Goal: Find specific page/section: Find specific page/section

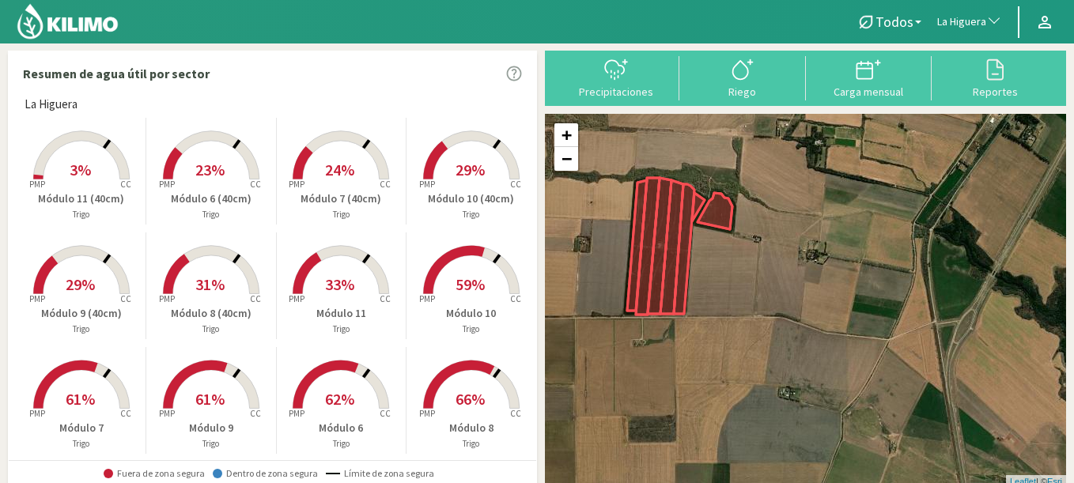
click at [970, 26] on span "La Higuera" at bounding box center [961, 22] width 49 height 16
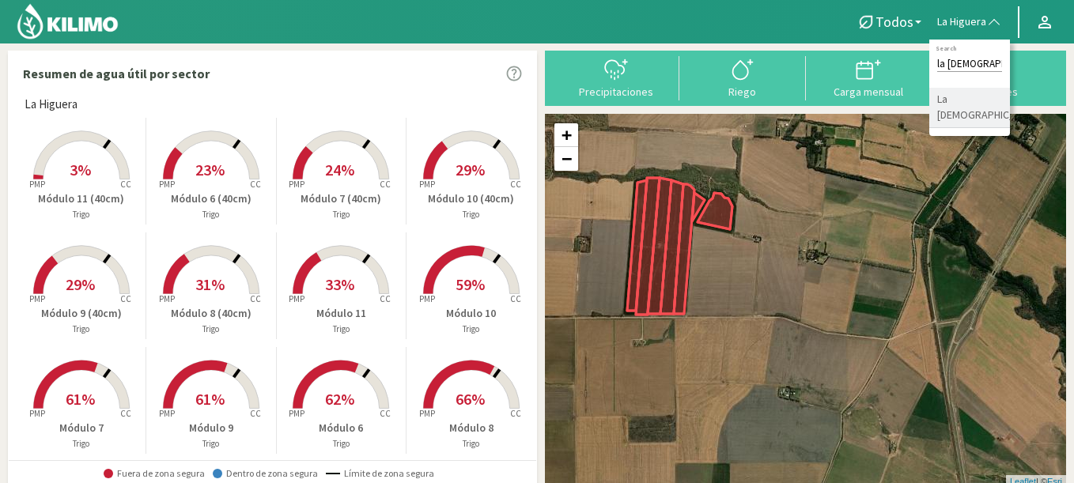
type input "la [DEMOGRAPHIC_DATA]"
click at [954, 97] on li "La [DEMOGRAPHIC_DATA]" at bounding box center [969, 108] width 81 height 40
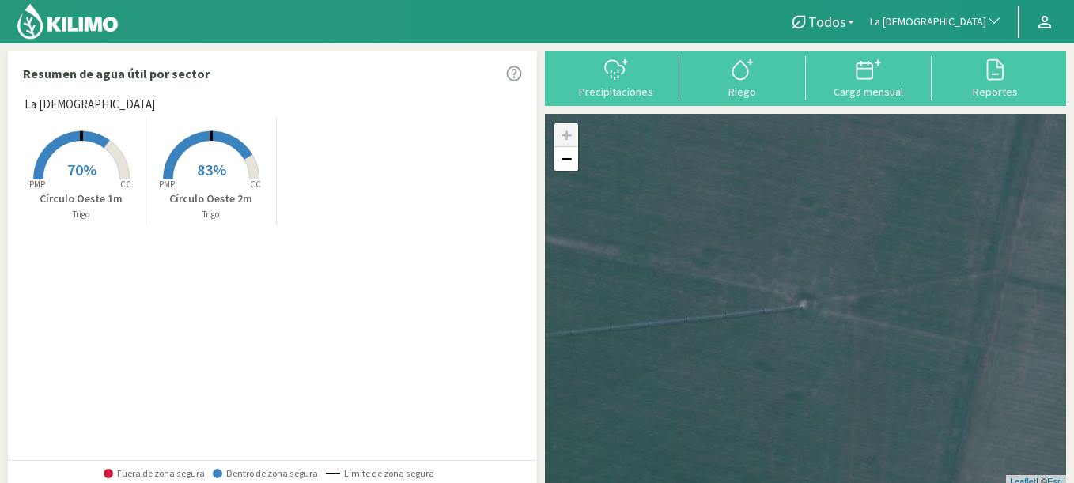
click at [204, 174] on span "83%" at bounding box center [211, 170] width 29 height 20
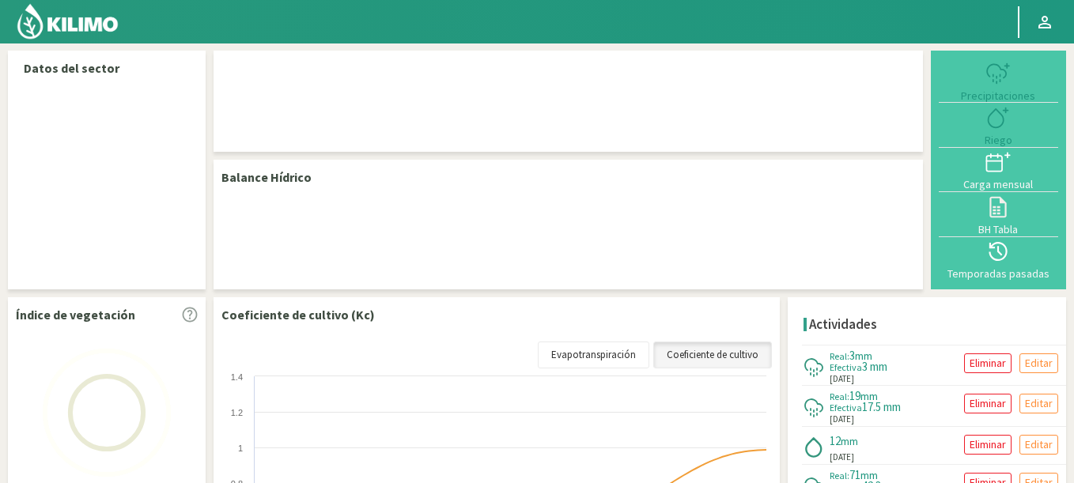
select select "187: Object"
select select "1: Object"
